Goal: Task Accomplishment & Management: Use online tool/utility

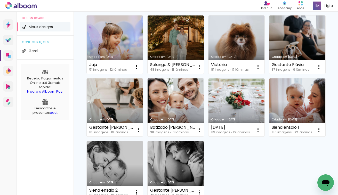
scroll to position [181, 0]
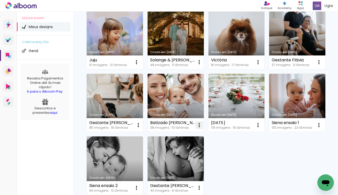
click at [196, 125] on iron-icon at bounding box center [199, 125] width 6 height 6
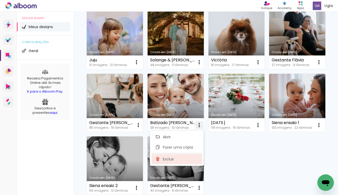
click at [178, 159] on paper-item "Excluir" at bounding box center [177, 159] width 51 height 10
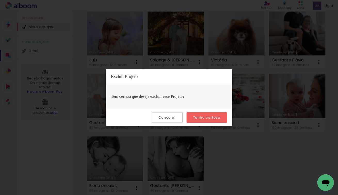
click at [204, 113] on paper-button "Tenho certeza" at bounding box center [207, 117] width 41 height 11
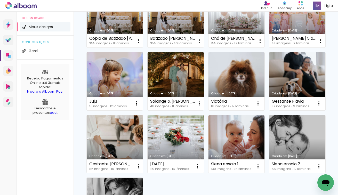
scroll to position [133, 0]
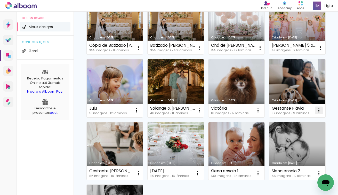
click at [319, 109] on iron-icon at bounding box center [319, 110] width 6 height 6
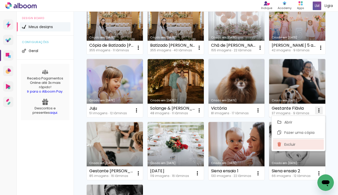
click at [288, 142] on paper-item "Excluir" at bounding box center [298, 144] width 51 height 10
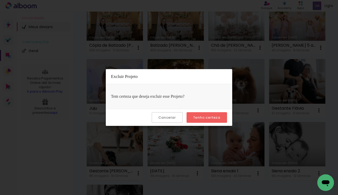
click at [223, 119] on paper-button "Tenho certeza" at bounding box center [207, 117] width 41 height 11
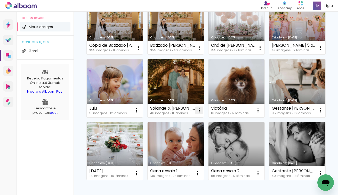
click at [199, 111] on iron-icon at bounding box center [199, 110] width 6 height 6
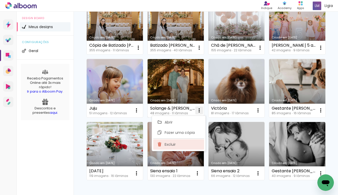
click at [181, 143] on paper-item "Excluir" at bounding box center [178, 144] width 51 height 10
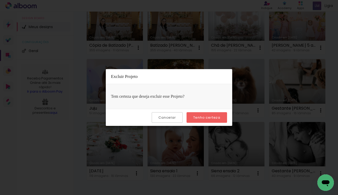
click at [0, 0] on slot "Tenho certeza" at bounding box center [0, 0] width 0 height 0
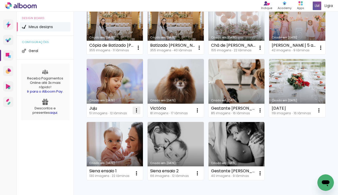
click at [137, 112] on iron-icon at bounding box center [137, 110] width 6 height 6
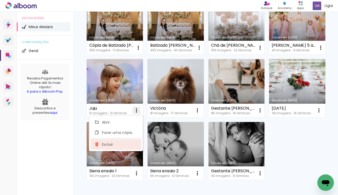
click at [127, 140] on paper-item "Excluir" at bounding box center [116, 144] width 51 height 10
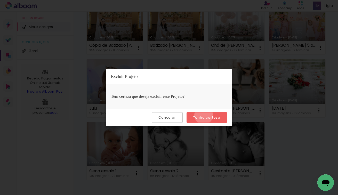
click at [0, 0] on slot "Tenho certeza" at bounding box center [0, 0] width 0 height 0
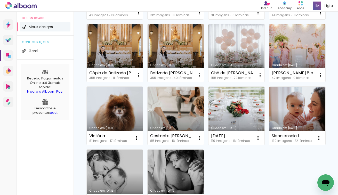
scroll to position [103, 0]
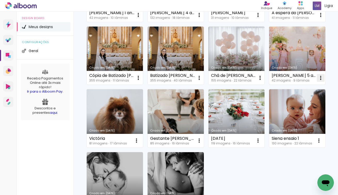
click at [319, 76] on iron-icon at bounding box center [321, 78] width 6 height 6
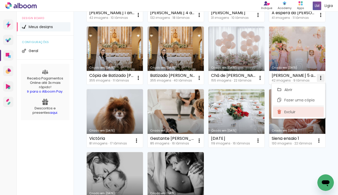
click at [289, 110] on span "Excluir" at bounding box center [290, 112] width 11 height 4
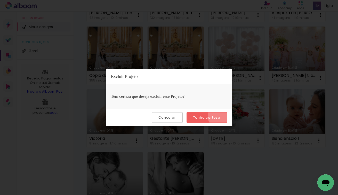
click at [221, 116] on paper-button "Tenho certeza" at bounding box center [207, 117] width 41 height 11
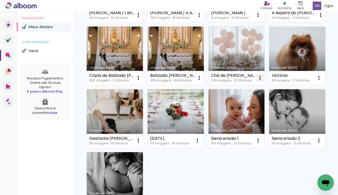
click at [260, 78] on iron-icon at bounding box center [260, 78] width 6 height 6
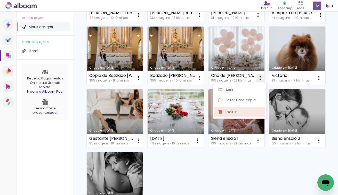
click at [236, 112] on span "Excluir" at bounding box center [231, 112] width 11 height 4
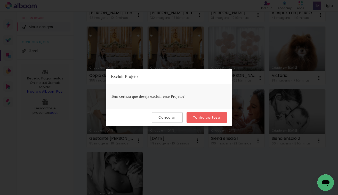
click at [224, 112] on div "Cancelar Tenho certeza" at bounding box center [169, 117] width 127 height 17
click at [220, 114] on paper-button "Tenho certeza" at bounding box center [207, 117] width 41 height 11
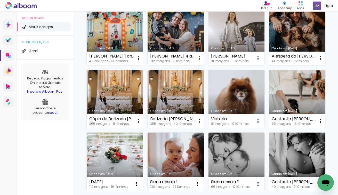
scroll to position [54, 0]
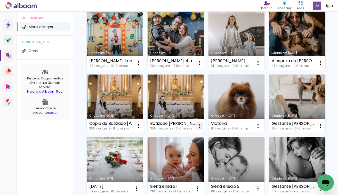
click at [198, 124] on iron-icon at bounding box center [199, 126] width 6 height 6
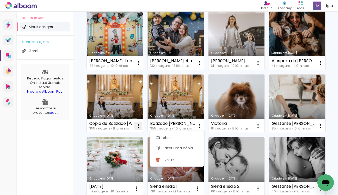
click at [138, 125] on iron-icon at bounding box center [138, 126] width 6 height 6
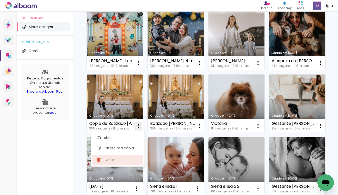
click at [131, 160] on paper-item "Excluir" at bounding box center [117, 160] width 51 height 10
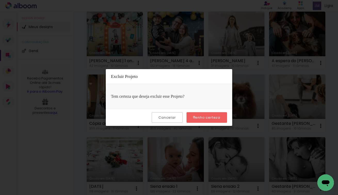
click at [0, 0] on slot "Tenho certeza" at bounding box center [0, 0] width 0 height 0
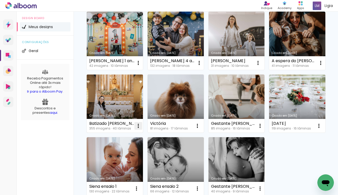
click at [139, 127] on iron-icon at bounding box center [138, 126] width 6 height 6
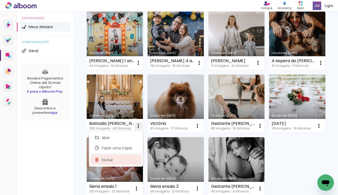
click at [126, 160] on paper-item "Excluir" at bounding box center [116, 160] width 51 height 10
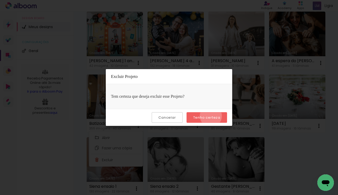
click at [0, 0] on slot "Tenho certeza" at bounding box center [0, 0] width 0 height 0
click at [0, 0] on slot "Cancelar" at bounding box center [0, 0] width 0 height 0
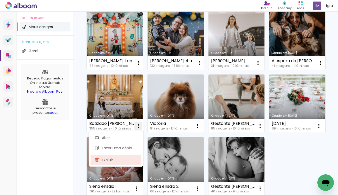
click at [117, 159] on paper-item "Excluir" at bounding box center [116, 160] width 51 height 10
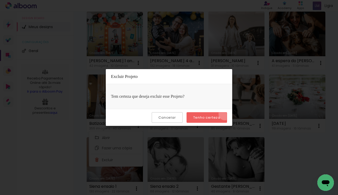
click at [225, 114] on paper-button "Tenho certeza" at bounding box center [207, 117] width 41 height 11
click at [301, 149] on iron-overlay-backdrop at bounding box center [169, 97] width 338 height 195
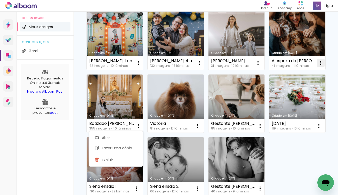
click at [320, 61] on iron-icon at bounding box center [321, 63] width 6 height 6
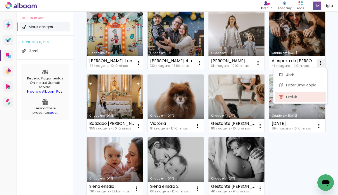
click at [299, 97] on paper-item "Excluir" at bounding box center [300, 97] width 51 height 10
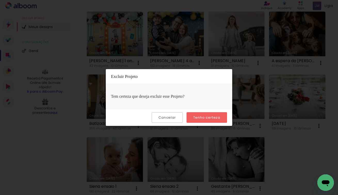
click at [0, 0] on slot "Tenho certeza" at bounding box center [0, 0] width 0 height 0
click at [165, 111] on div "Cancelar Tenho certeza" at bounding box center [169, 117] width 127 height 17
click at [0, 0] on slot "Cancelar" at bounding box center [0, 0] width 0 height 0
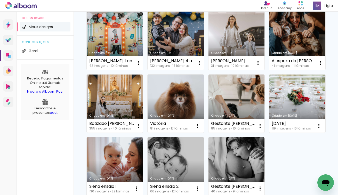
scroll to position [0, 0]
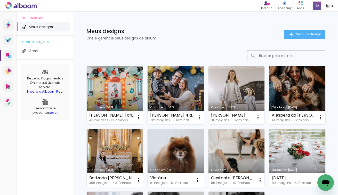
click at [317, 29] on div "Meus designs Crie e gerencie seus designs de álbum Criar um design" at bounding box center [206, 29] width 265 height 34
click at [315, 33] on span "Criar um design" at bounding box center [308, 34] width 27 height 3
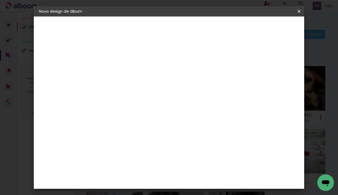
click at [123, 72] on input at bounding box center [123, 69] width 0 height 8
type input "[PERSON_NAME] 3 anos"
type paper-input "[PERSON_NAME] 3 anos"
click at [0, 0] on slot "Avançar" at bounding box center [0, 0] width 0 height 0
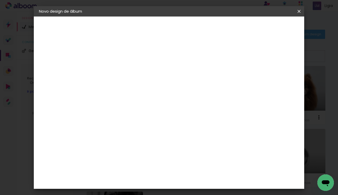
click at [154, 98] on input at bounding box center [137, 98] width 52 height 6
type input "d"
type paper-input "d"
click at [133, 129] on div "Digipix Pro" at bounding box center [126, 130] width 13 height 8
click at [209, 24] on paper-button "Avançar" at bounding box center [196, 27] width 25 height 9
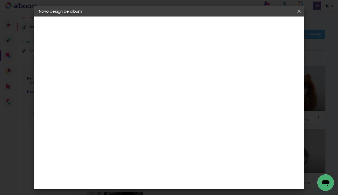
click at [144, 88] on input "text" at bounding box center [133, 90] width 20 height 8
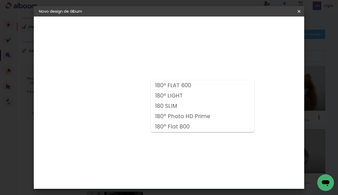
click at [216, 90] on paper-item "180º FLAT 600" at bounding box center [202, 86] width 103 height 10
type input "180º FLAT 600"
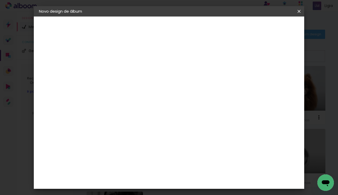
scroll to position [68, 0]
click at [158, 123] on span "21.0 × 21.0" at bounding box center [146, 130] width 24 height 14
click at [215, 32] on header "Modelo Escolha o modelo do álbum. Voltar Avançar" at bounding box center [158, 32] width 114 height 31
click at [158, 137] on span "25.0 × 25.0" at bounding box center [146, 144] width 24 height 14
click at [0, 0] on slot "Avançar" at bounding box center [0, 0] width 0 height 0
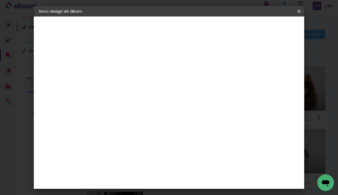
click at [271, 27] on span "Iniciar design" at bounding box center [258, 28] width 23 height 4
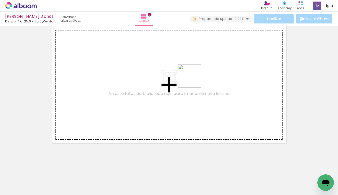
drag, startPoint x: 107, startPoint y: 182, endPoint x: 209, endPoint y: 69, distance: 151.8
click at [209, 69] on quentale-workspace at bounding box center [169, 97] width 338 height 195
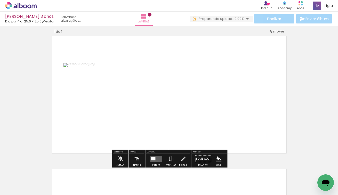
scroll to position [0, 413]
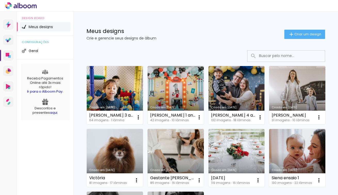
click at [116, 90] on link "Criado em [DATE]" at bounding box center [115, 95] width 56 height 58
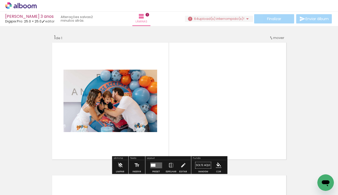
click at [227, 23] on div "Finalizar Enviar álbum" at bounding box center [259, 18] width 148 height 9
click at [230, 19] on span "upload(s) interrompido(s)!" at bounding box center [222, 18] width 46 height 5
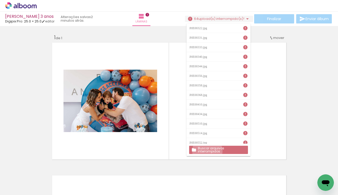
click at [0, 0] on slot "Buscar arquivos interrompidos" at bounding box center [0, 0] width 0 height 0
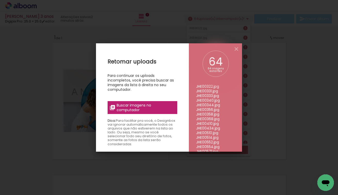
click at [152, 101] on label "Buscar imagens no computador" at bounding box center [143, 107] width 70 height 13
click at [0, 0] on input "file" at bounding box center [0, 0] width 0 height 0
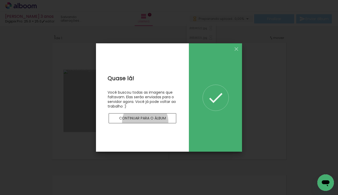
click at [145, 122] on paper-button "Continuar para o álbum" at bounding box center [143, 118] width 68 height 10
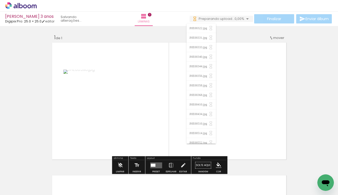
click at [159, 43] on quentale-layouter at bounding box center [169, 101] width 237 height 120
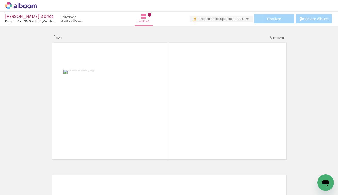
scroll to position [0, 227]
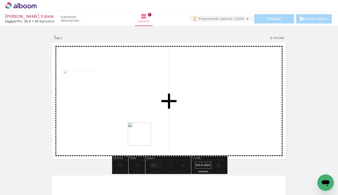
drag, startPoint x: 114, startPoint y: 178, endPoint x: 167, endPoint y: 114, distance: 82.3
click at [167, 114] on quentale-workspace at bounding box center [169, 97] width 338 height 195
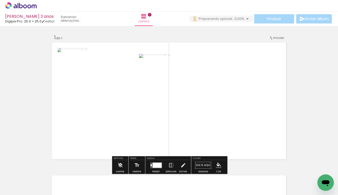
drag, startPoint x: 145, startPoint y: 182, endPoint x: 167, endPoint y: 114, distance: 71.0
click at [167, 114] on quentale-workspace at bounding box center [169, 97] width 338 height 195
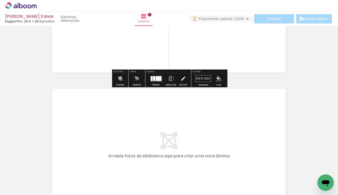
scroll to position [88, 0]
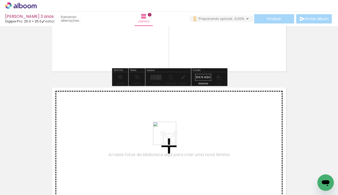
drag, startPoint x: 175, startPoint y: 176, endPoint x: 168, endPoint y: 133, distance: 43.5
click at [168, 133] on quentale-workspace at bounding box center [169, 97] width 338 height 195
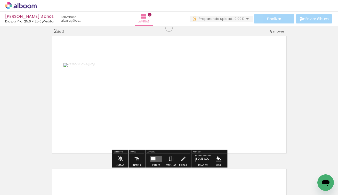
scroll to position [0, 0]
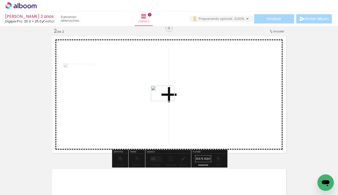
drag, startPoint x: 202, startPoint y: 177, endPoint x: 164, endPoint y: 96, distance: 89.9
click at [164, 96] on quentale-workspace at bounding box center [169, 97] width 338 height 195
drag, startPoint x: 258, startPoint y: 176, endPoint x: 230, endPoint y: 121, distance: 62.1
click at [230, 121] on quentale-workspace at bounding box center [169, 97] width 338 height 195
drag, startPoint x: 237, startPoint y: 183, endPoint x: 224, endPoint y: 113, distance: 71.4
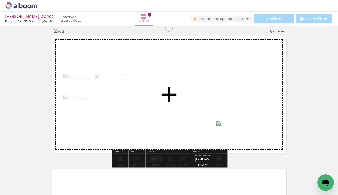
click at [224, 113] on quentale-workspace at bounding box center [169, 97] width 338 height 195
drag, startPoint x: 151, startPoint y: 178, endPoint x: 172, endPoint y: 118, distance: 62.8
click at [172, 118] on quentale-workspace at bounding box center [169, 97] width 338 height 195
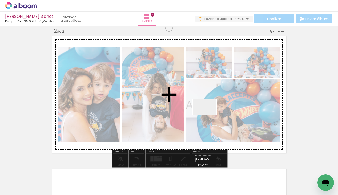
drag, startPoint x: 187, startPoint y: 179, endPoint x: 211, endPoint y: 110, distance: 73.3
click at [211, 110] on quentale-workspace at bounding box center [169, 97] width 338 height 195
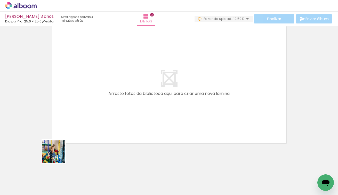
drag, startPoint x: 48, startPoint y: 181, endPoint x: 87, endPoint y: 111, distance: 80.0
click at [87, 111] on quentale-workspace at bounding box center [169, 97] width 338 height 195
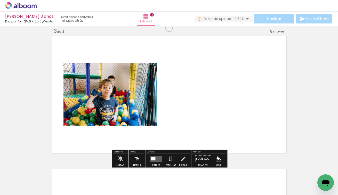
drag, startPoint x: 83, startPoint y: 174, endPoint x: 95, endPoint y: 105, distance: 70.4
click at [95, 105] on quentale-workspace at bounding box center [169, 97] width 338 height 195
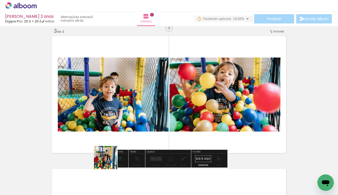
drag, startPoint x: 109, startPoint y: 174, endPoint x: 113, endPoint y: 111, distance: 63.4
click at [113, 111] on quentale-workspace at bounding box center [169, 97] width 338 height 195
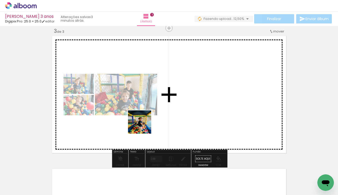
drag, startPoint x: 144, startPoint y: 180, endPoint x: 143, endPoint y: 124, distance: 55.8
click at [143, 124] on quentale-workspace at bounding box center [169, 97] width 338 height 195
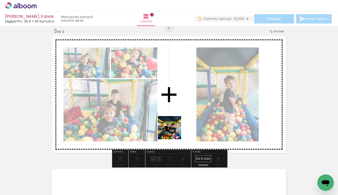
drag, startPoint x: 174, startPoint y: 177, endPoint x: 174, endPoint y: 129, distance: 48.3
click at [174, 129] on quentale-workspace at bounding box center [169, 97] width 338 height 195
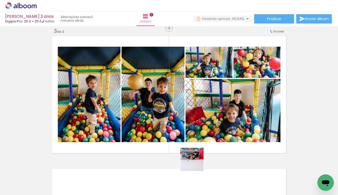
drag, startPoint x: 191, startPoint y: 182, endPoint x: 225, endPoint y: 126, distance: 65.9
click at [225, 126] on quentale-workspace at bounding box center [169, 97] width 338 height 195
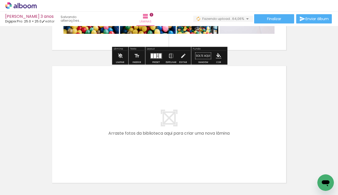
scroll to position [379, 0]
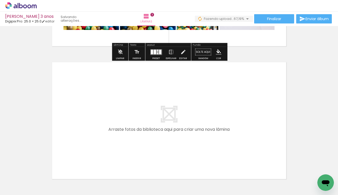
drag, startPoint x: 96, startPoint y: 178, endPoint x: 106, endPoint y: 132, distance: 46.9
click at [106, 132] on quentale-workspace at bounding box center [169, 97] width 338 height 195
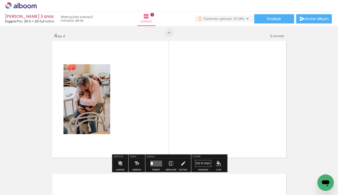
scroll to position [405, 0]
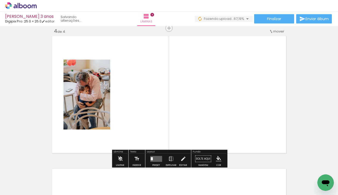
drag, startPoint x: 130, startPoint y: 188, endPoint x: 133, endPoint y: 102, distance: 86.6
click at [133, 102] on quentale-workspace at bounding box center [169, 97] width 338 height 195
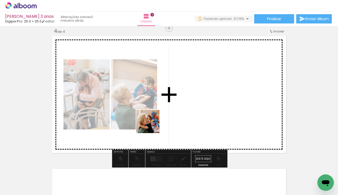
drag, startPoint x: 155, startPoint y: 178, endPoint x: 152, endPoint y: 108, distance: 69.3
click at [152, 109] on quentale-workspace at bounding box center [169, 97] width 338 height 195
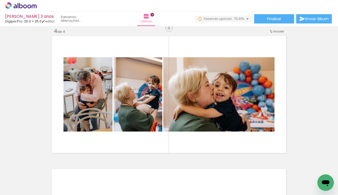
scroll to position [0, 585]
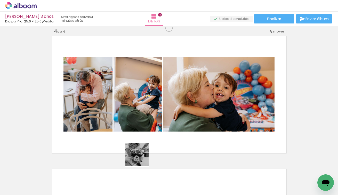
drag, startPoint x: 103, startPoint y: 179, endPoint x: 200, endPoint y: 130, distance: 108.3
click at [200, 130] on quentale-workspace at bounding box center [169, 97] width 338 height 195
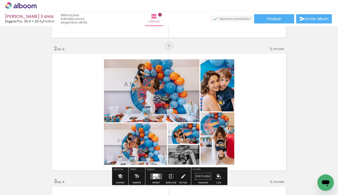
scroll to position [0, 0]
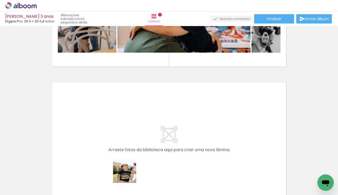
drag, startPoint x: 129, startPoint y: 181, endPoint x: 133, endPoint y: 143, distance: 38.2
click at [133, 143] on quentale-workspace at bounding box center [169, 97] width 338 height 195
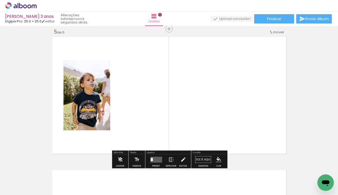
scroll to position [538, 0]
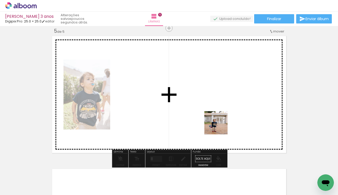
drag, startPoint x: 302, startPoint y: 180, endPoint x: 211, endPoint y: 115, distance: 111.5
click at [211, 115] on quentale-workspace at bounding box center [169, 97] width 338 height 195
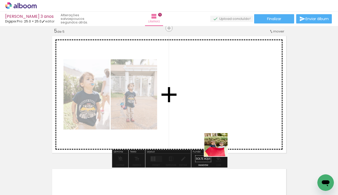
drag, startPoint x: 224, startPoint y: 184, endPoint x: 219, endPoint y: 127, distance: 57.5
click at [219, 127] on quentale-workspace at bounding box center [169, 97] width 338 height 195
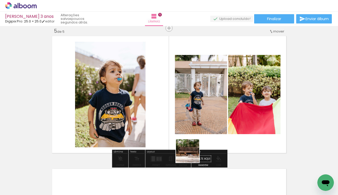
drag, startPoint x: 192, startPoint y: 183, endPoint x: 201, endPoint y: 114, distance: 70.1
click at [201, 114] on quentale-workspace at bounding box center [169, 97] width 338 height 195
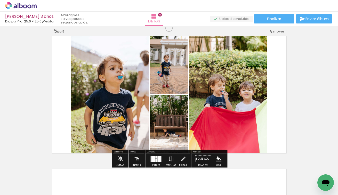
scroll to position [0, 645]
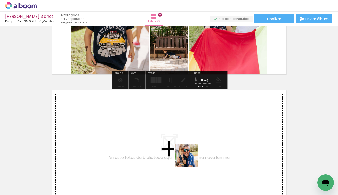
drag, startPoint x: 190, startPoint y: 177, endPoint x: 190, endPoint y: 138, distance: 38.5
click at [190, 138] on quentale-workspace at bounding box center [169, 97] width 338 height 195
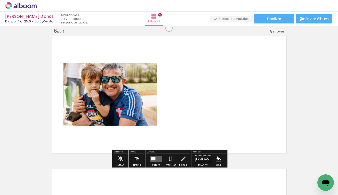
scroll to position [671, 0]
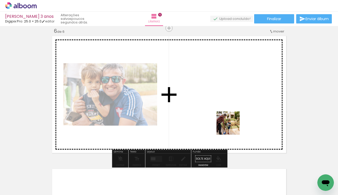
drag, startPoint x: 279, startPoint y: 178, endPoint x: 232, endPoint y: 127, distance: 69.1
click at [232, 127] on quentale-workspace at bounding box center [169, 97] width 338 height 195
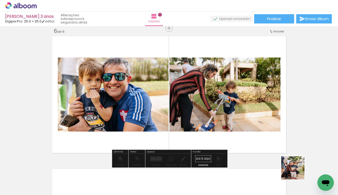
drag, startPoint x: 299, startPoint y: 173, endPoint x: 253, endPoint y: 127, distance: 65.0
click at [253, 127] on quentale-workspace at bounding box center [169, 97] width 338 height 195
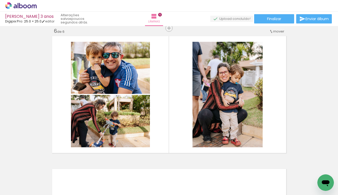
scroll to position [0, 811]
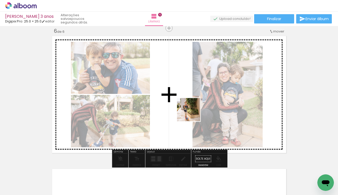
drag, startPoint x: 173, startPoint y: 178, endPoint x: 194, endPoint y: 112, distance: 69.8
click at [194, 112] on quentale-workspace at bounding box center [169, 97] width 338 height 195
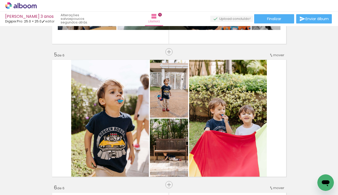
scroll to position [513, 0]
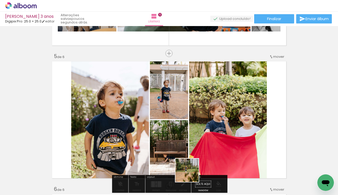
drag, startPoint x: 191, startPoint y: 179, endPoint x: 191, endPoint y: 133, distance: 46.0
click at [191, 133] on quentale-workspace at bounding box center [169, 97] width 338 height 195
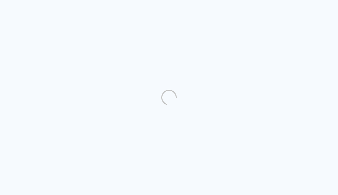
click at [99, 90] on quentale-directory at bounding box center [169, 97] width 338 height 195
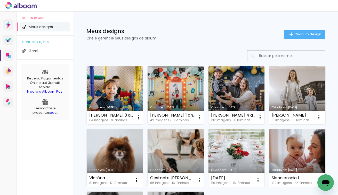
click at [116, 84] on link "Criado em [DATE]" at bounding box center [115, 95] width 56 height 58
click at [129, 91] on link "Criado em [DATE]" at bounding box center [115, 95] width 56 height 58
click at [127, 85] on link "Criado em [DATE]" at bounding box center [115, 95] width 56 height 58
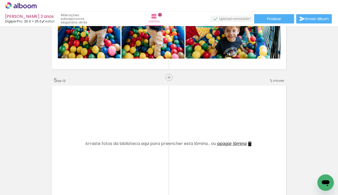
scroll to position [0, 52]
